Goal: Task Accomplishment & Management: Manage account settings

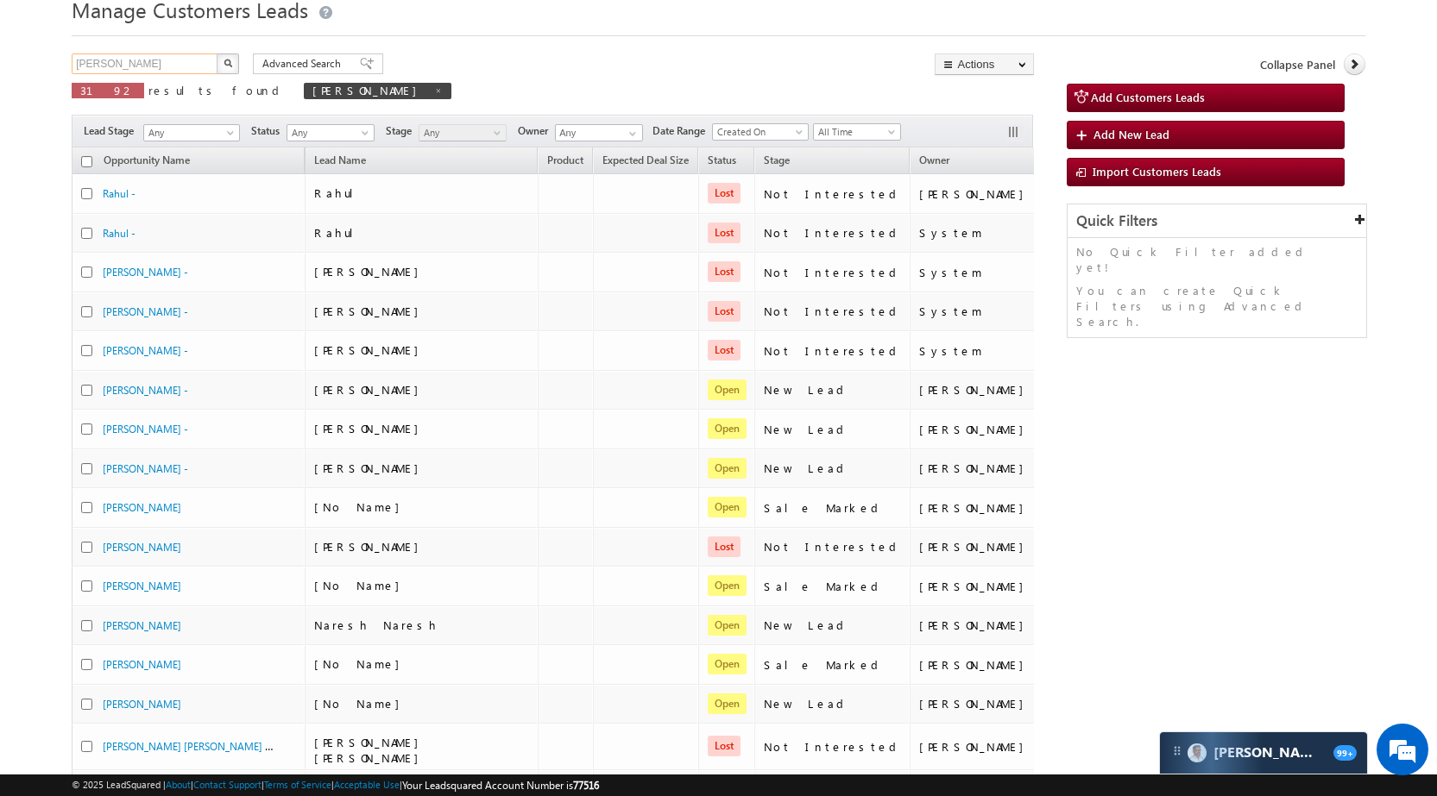
click at [160, 69] on input "[PERSON_NAME]" at bounding box center [146, 63] width 148 height 21
click at [160, 67] on input "[PERSON_NAME]" at bounding box center [146, 63] width 148 height 21
paste input "961822"
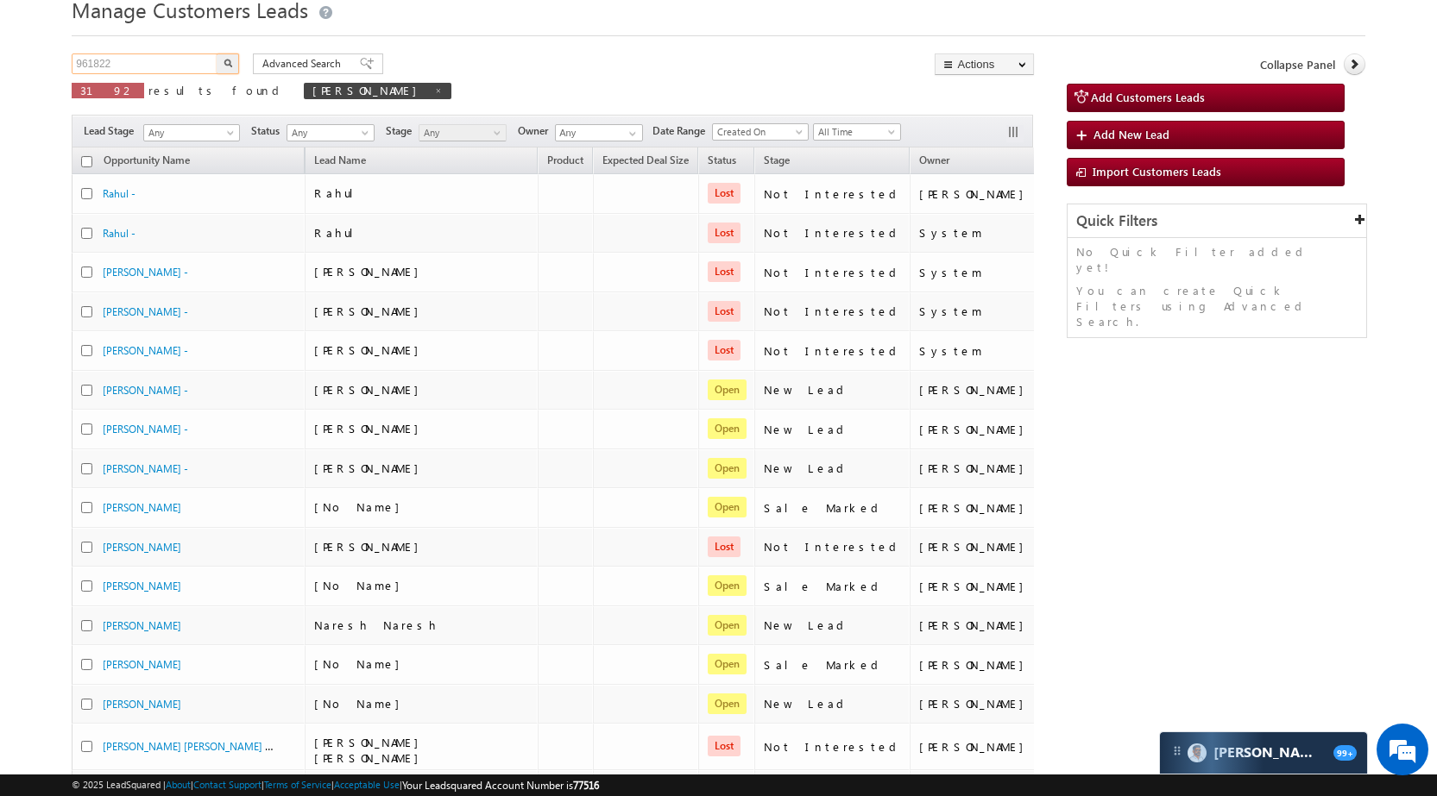
type input "961822"
click at [236, 60] on button "button" at bounding box center [228, 63] width 22 height 21
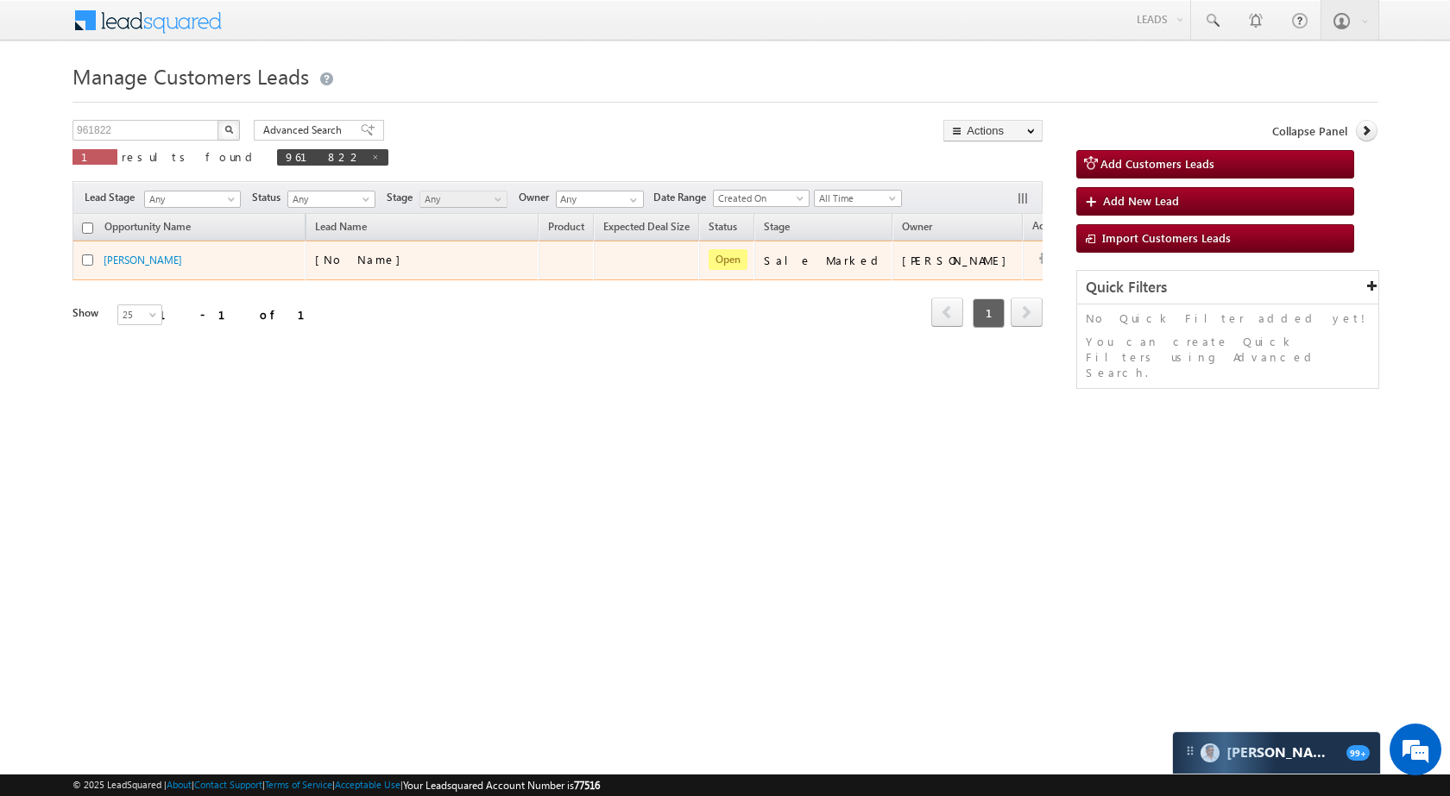
click at [1022, 265] on td "Edit Change Owner Change Stage Add Activity Add Task Delete" at bounding box center [1058, 261] width 72 height 40
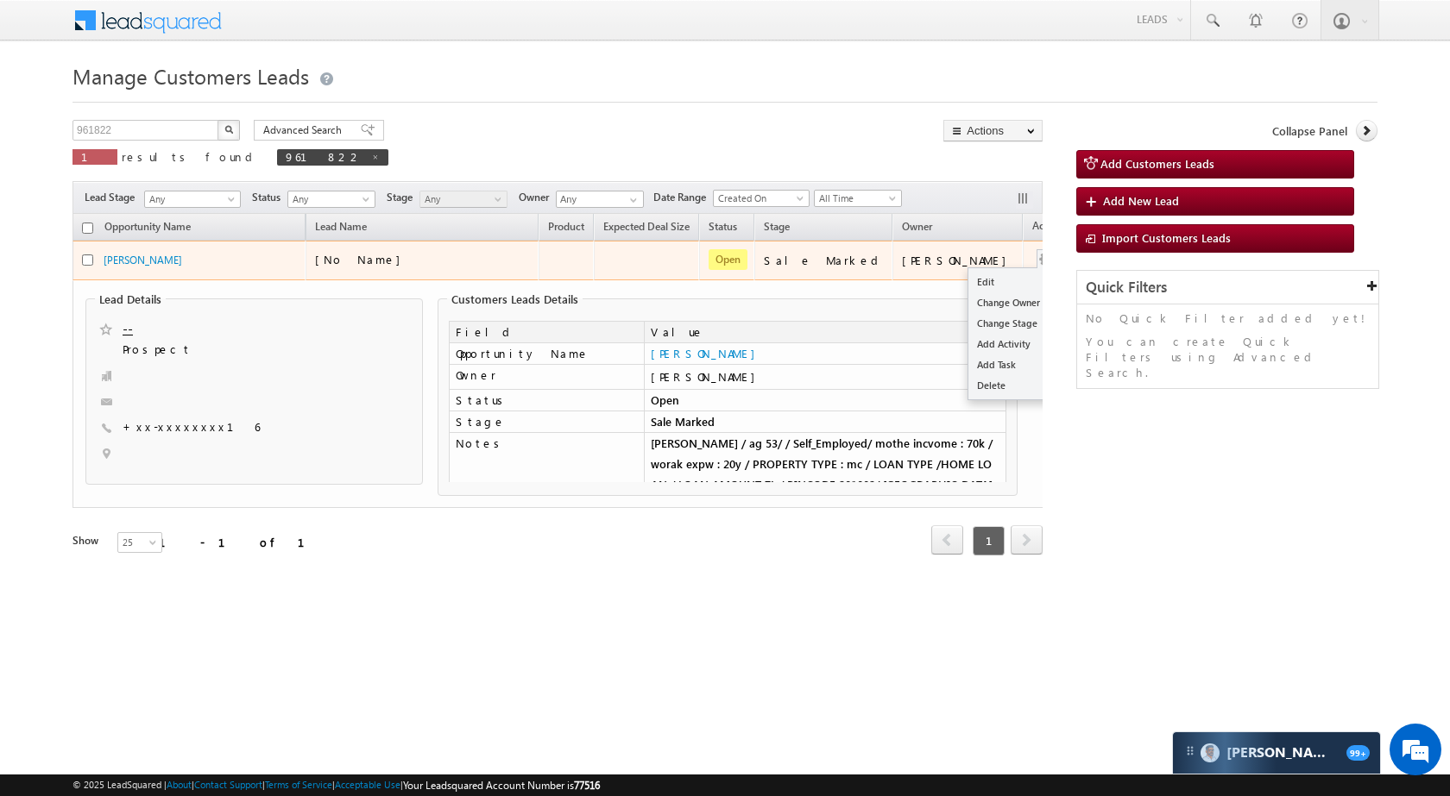
click at [1037, 258] on button "button" at bounding box center [1045, 259] width 17 height 17
click at [969, 276] on link "Edit" at bounding box center [1011, 282] width 86 height 21
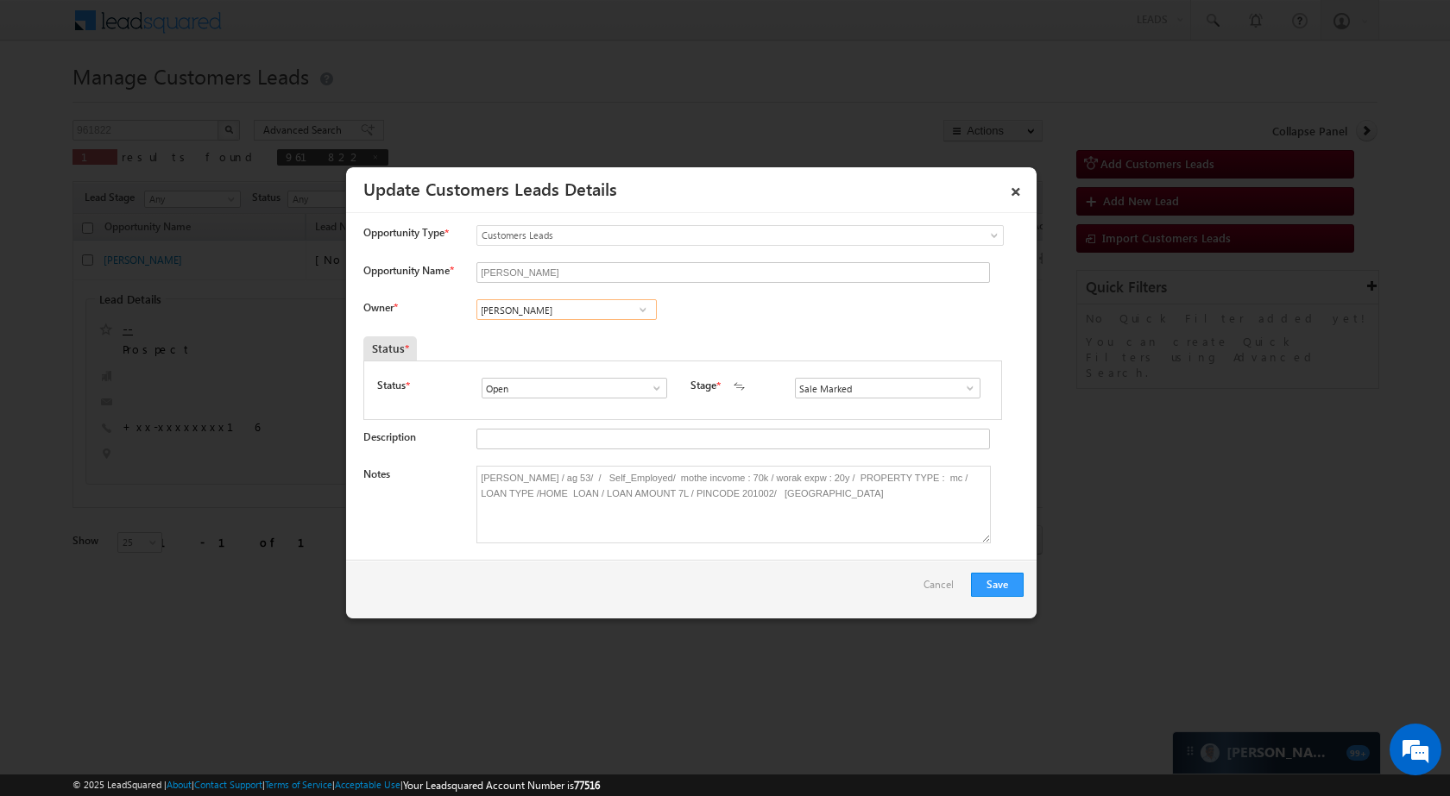
click at [587, 303] on input "[PERSON_NAME]" at bounding box center [566, 309] width 180 height 21
type input "Zak"
click at [538, 314] on input at bounding box center [566, 309] width 180 height 21
type input "zak"
click at [548, 304] on input at bounding box center [566, 309] width 180 height 21
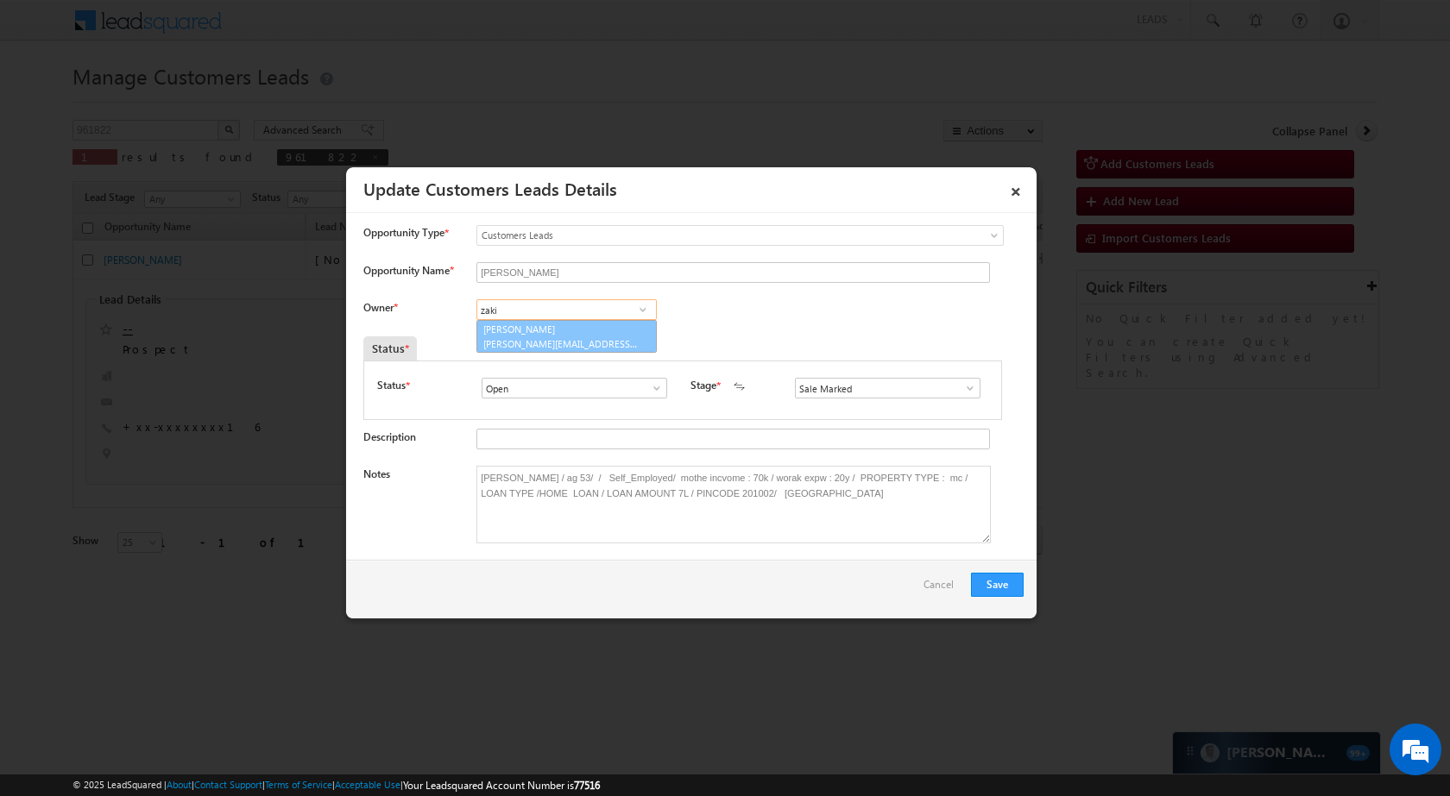
click at [541, 343] on span "[PERSON_NAME][EMAIL_ADDRESS][PERSON_NAME][DOMAIN_NAME]" at bounding box center [560, 343] width 155 height 13
type input "[PERSON_NAME]"
click at [1003, 583] on button "Save" at bounding box center [997, 585] width 53 height 24
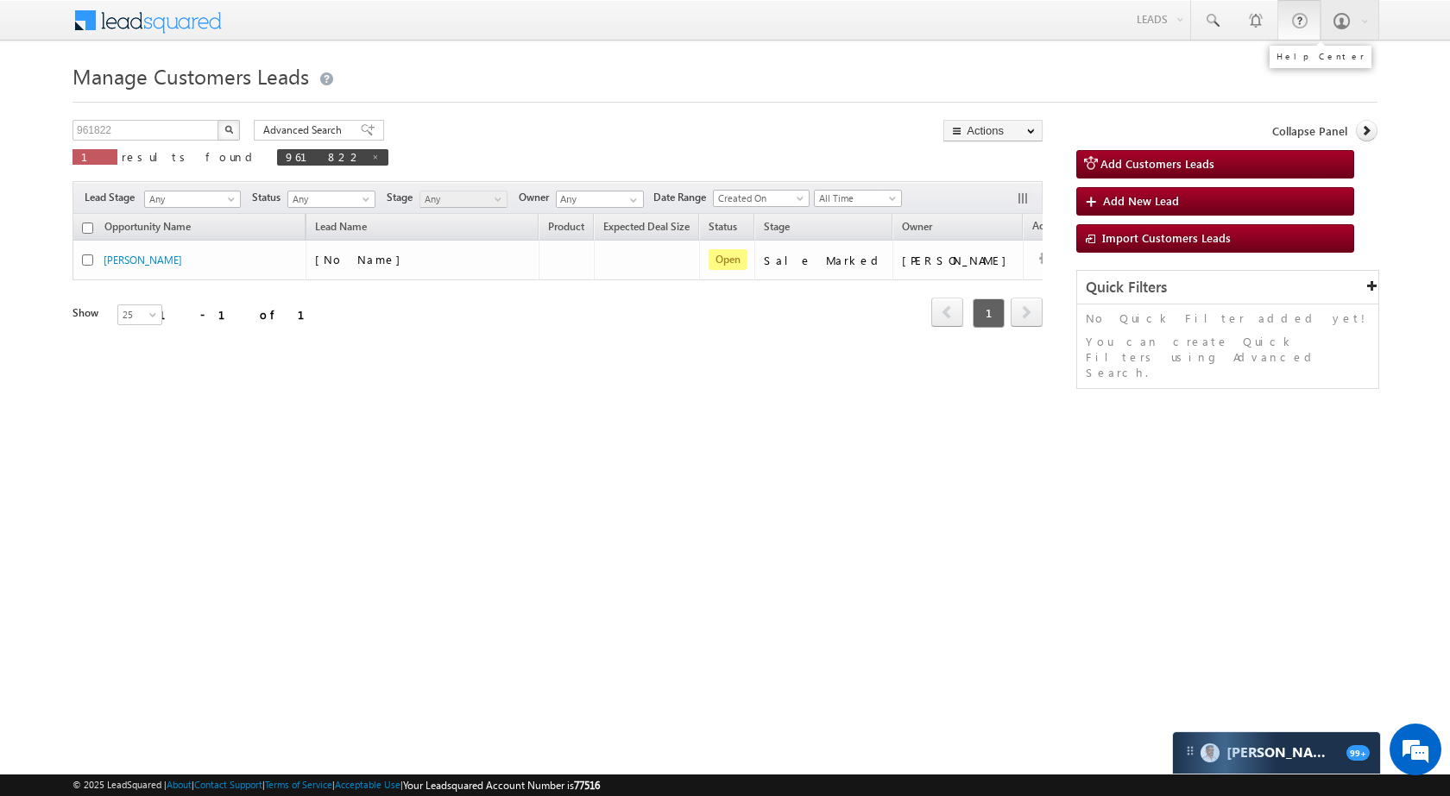
click at [1308, 24] on link at bounding box center [1298, 20] width 43 height 40
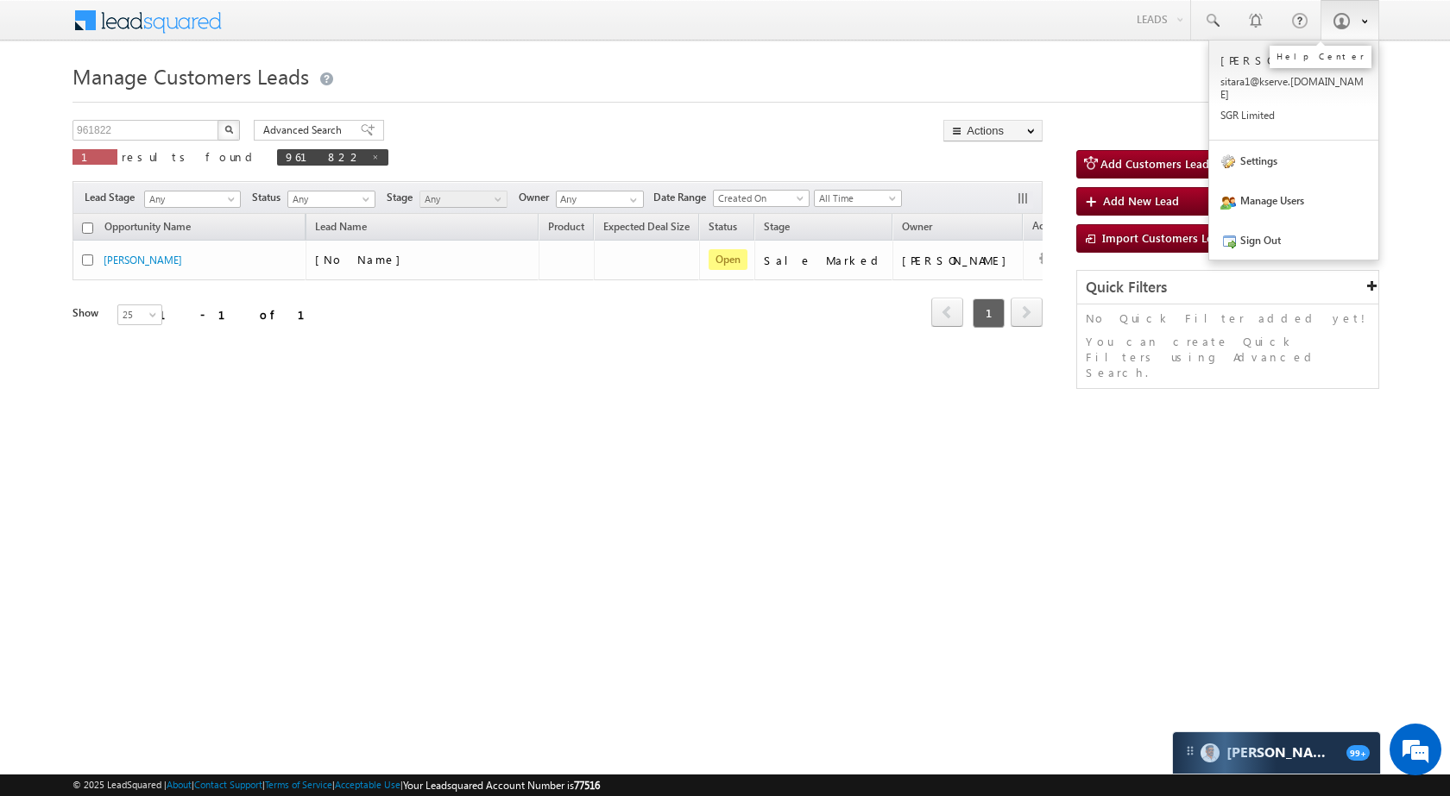
click at [1326, 18] on link at bounding box center [1349, 20] width 59 height 40
click at [1282, 230] on link "Sign Out" at bounding box center [1293, 240] width 169 height 40
